Goal: Navigation & Orientation: Find specific page/section

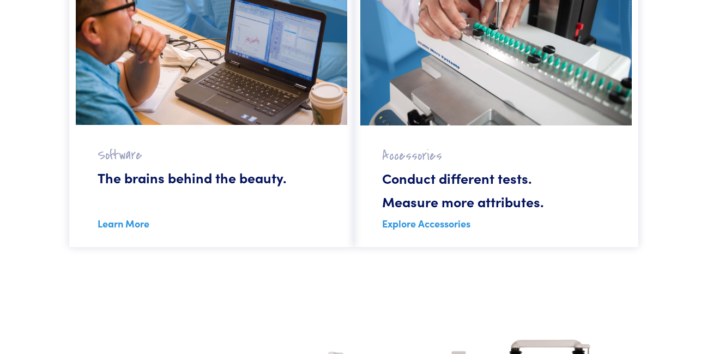
scroll to position [1036, 0]
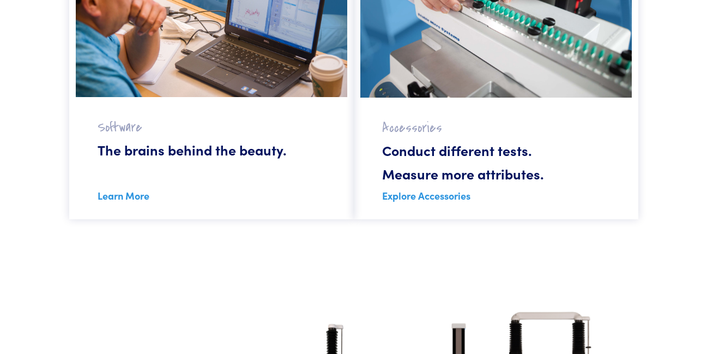
click at [445, 194] on link "Explore Accessories" at bounding box center [426, 196] width 88 height 14
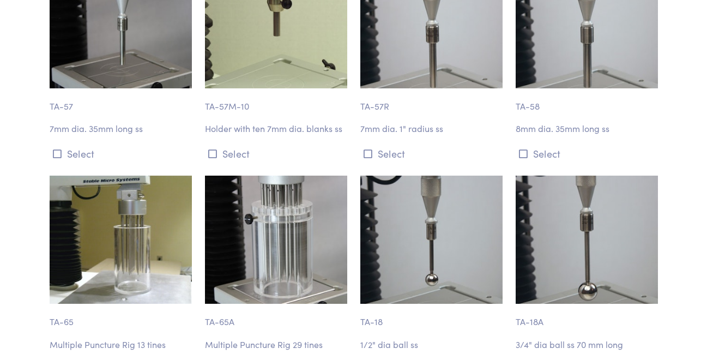
scroll to position [3272, 0]
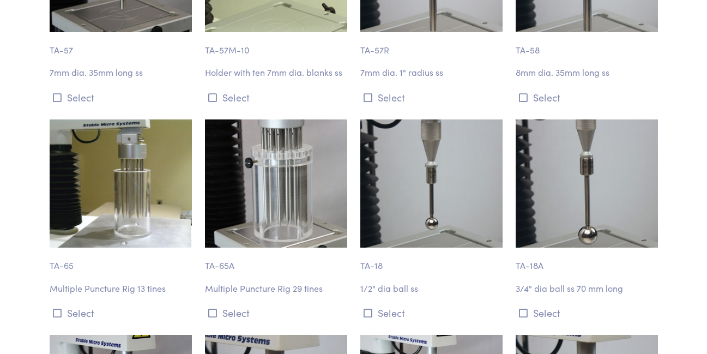
drag, startPoint x: 595, startPoint y: 284, endPoint x: 679, endPoint y: 281, distance: 84.0
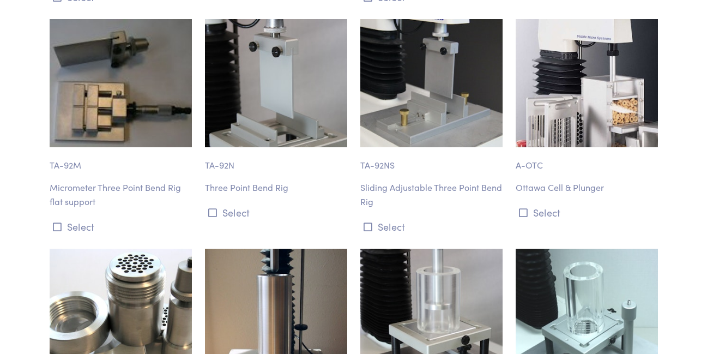
scroll to position [6107, 0]
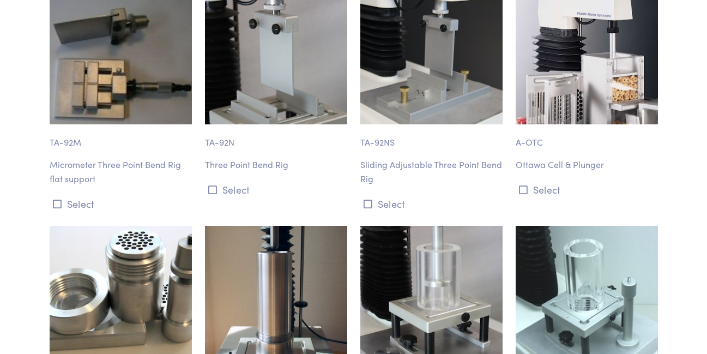
drag, startPoint x: 618, startPoint y: 224, endPoint x: 682, endPoint y: 122, distance: 119.8
click at [682, 122] on body "Instruments Texture Analyzers Measure any physical product characteristic. TA.X…" at bounding box center [353, 215] width 707 height 12645
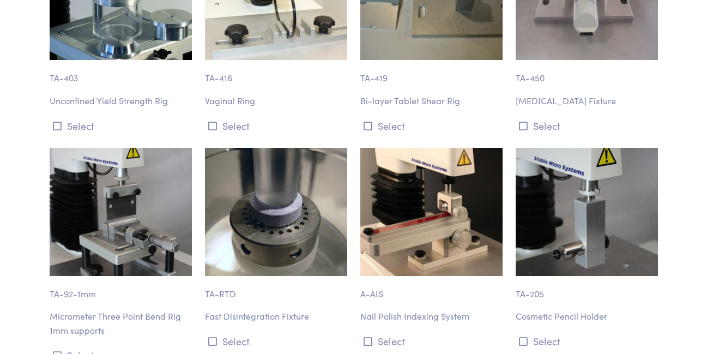
scroll to position [8233, 0]
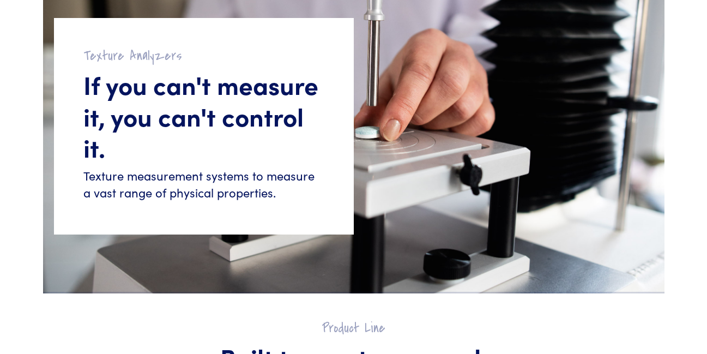
scroll to position [230, 0]
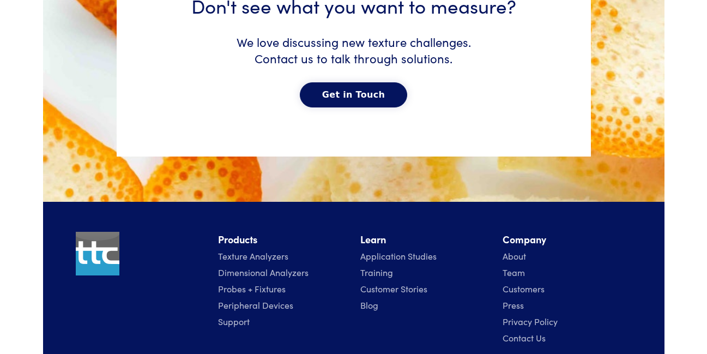
scroll to position [5583, 0]
